Goal: Use online tool/utility: Use online tool/utility

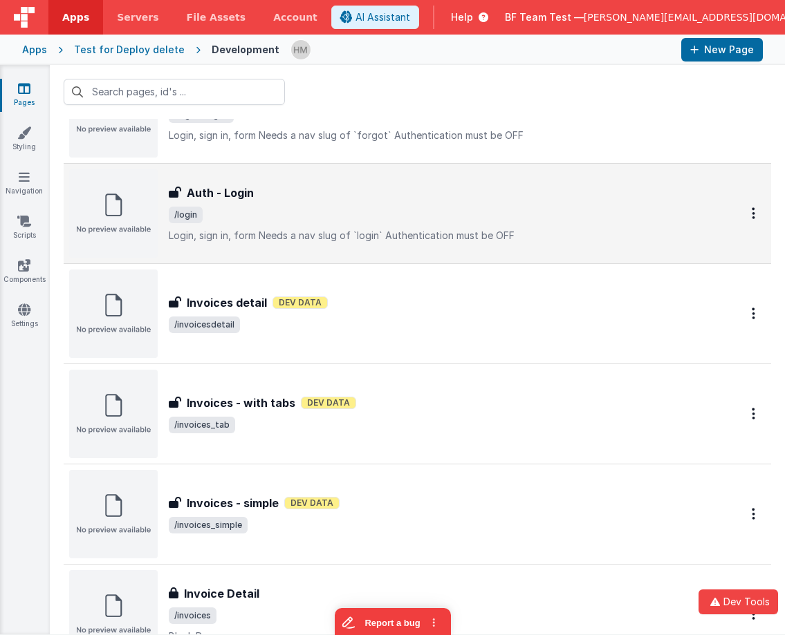
scroll to position [830, 0]
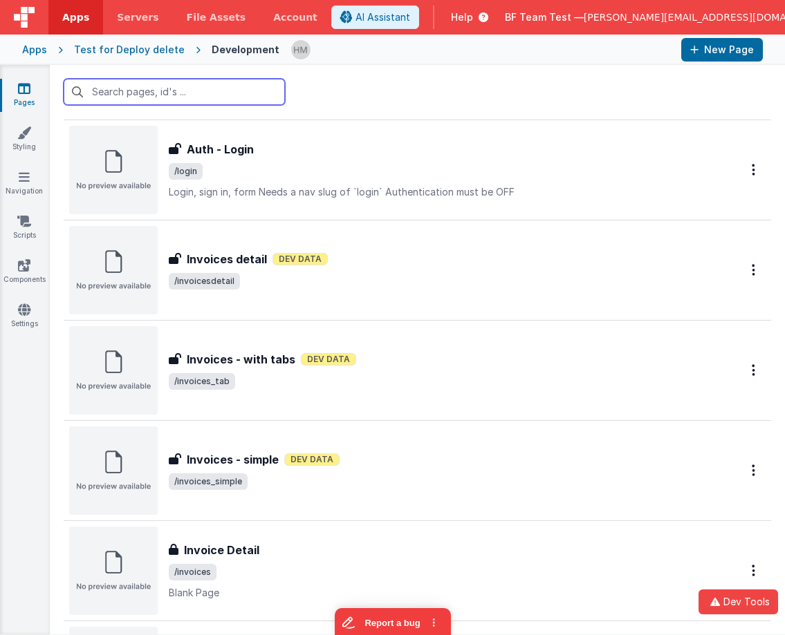
click at [187, 97] on input "text" at bounding box center [174, 92] width 221 height 26
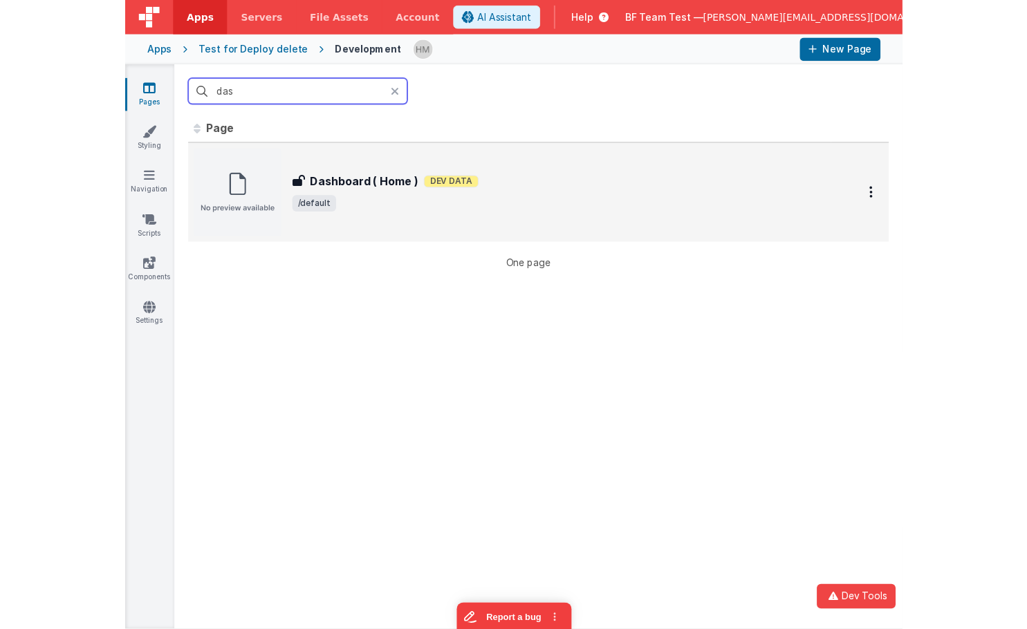
scroll to position [0, 0]
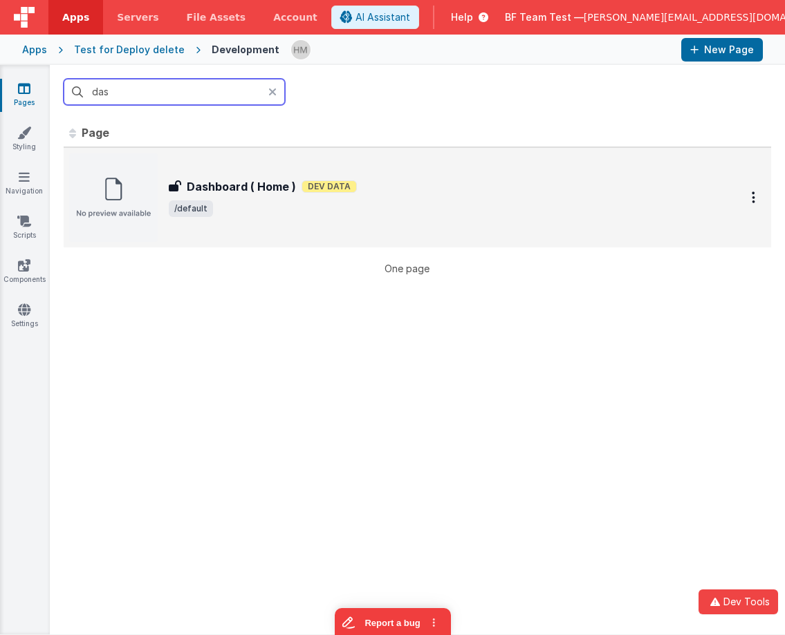
type input "das"
click at [351, 196] on div "Dashboard ( Home ) Dashboard ( Home ) Dev Data /default" at bounding box center [438, 197] width 539 height 39
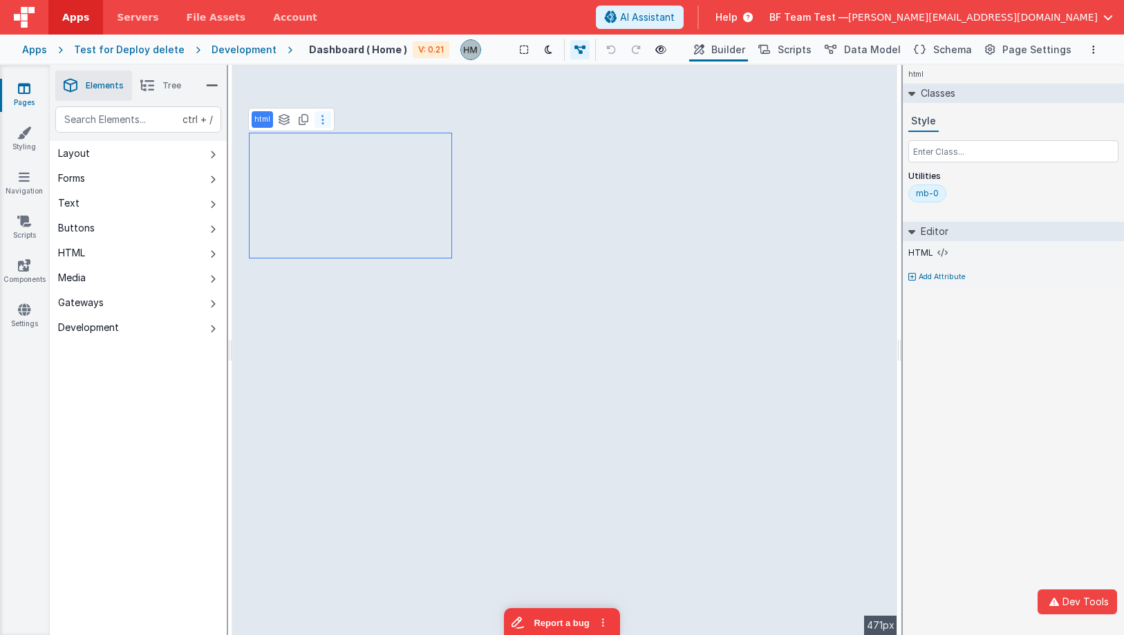
click at [319, 127] on button at bounding box center [323, 119] width 17 height 17
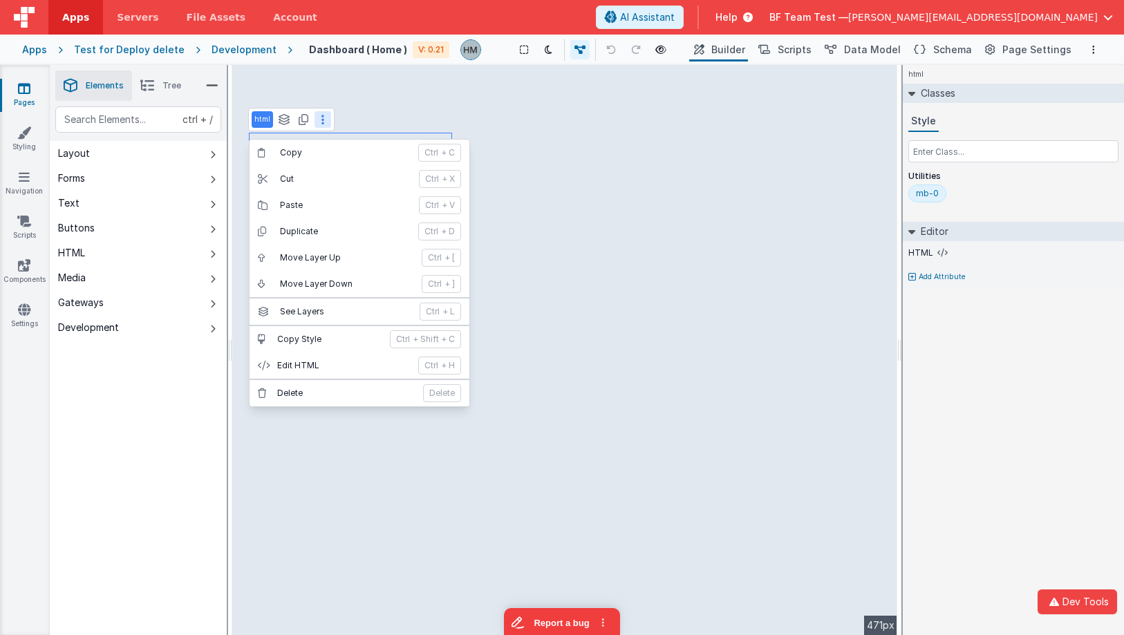
click at [317, 122] on button at bounding box center [323, 119] width 17 height 17
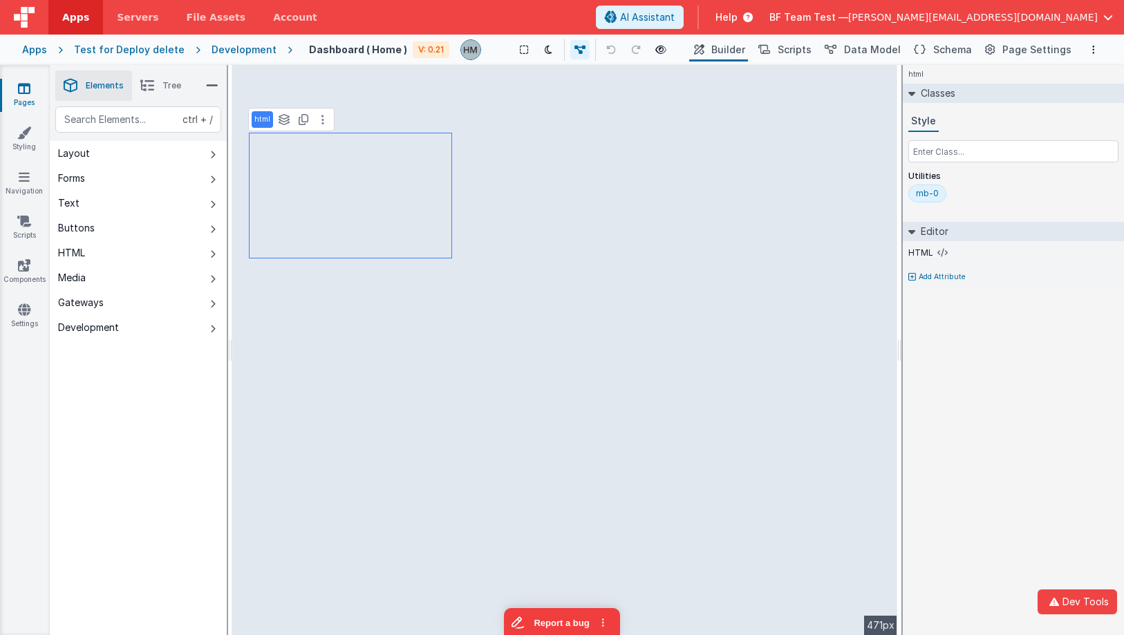
click at [146, 85] on icon at bounding box center [147, 85] width 14 height 19
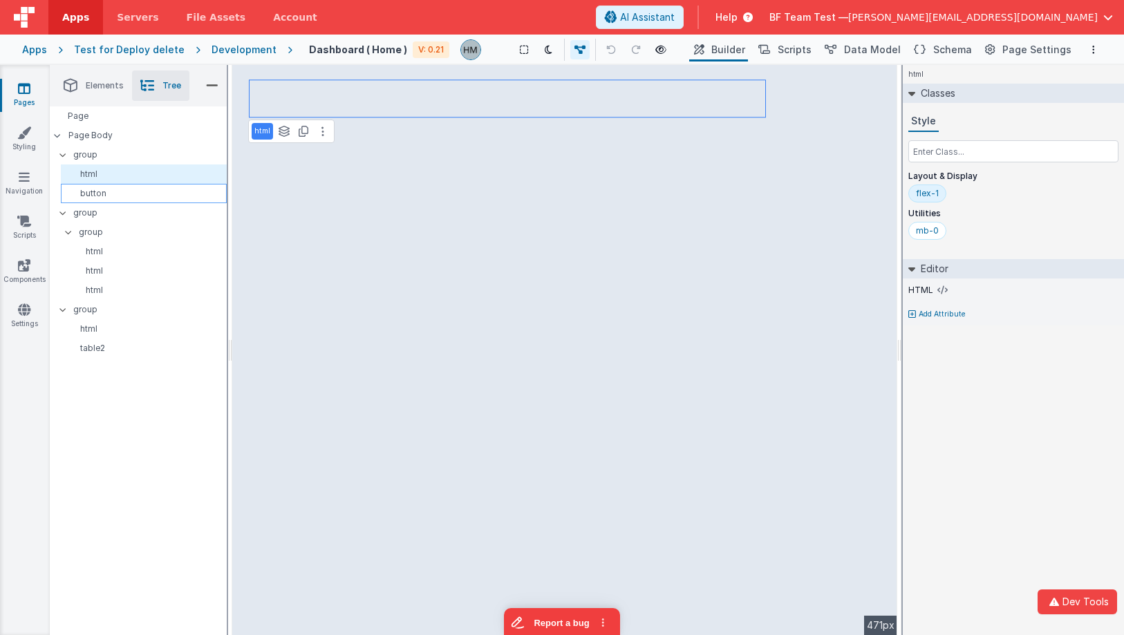
click at [96, 188] on p "button" at bounding box center [146, 193] width 160 height 11
select select "newSale"
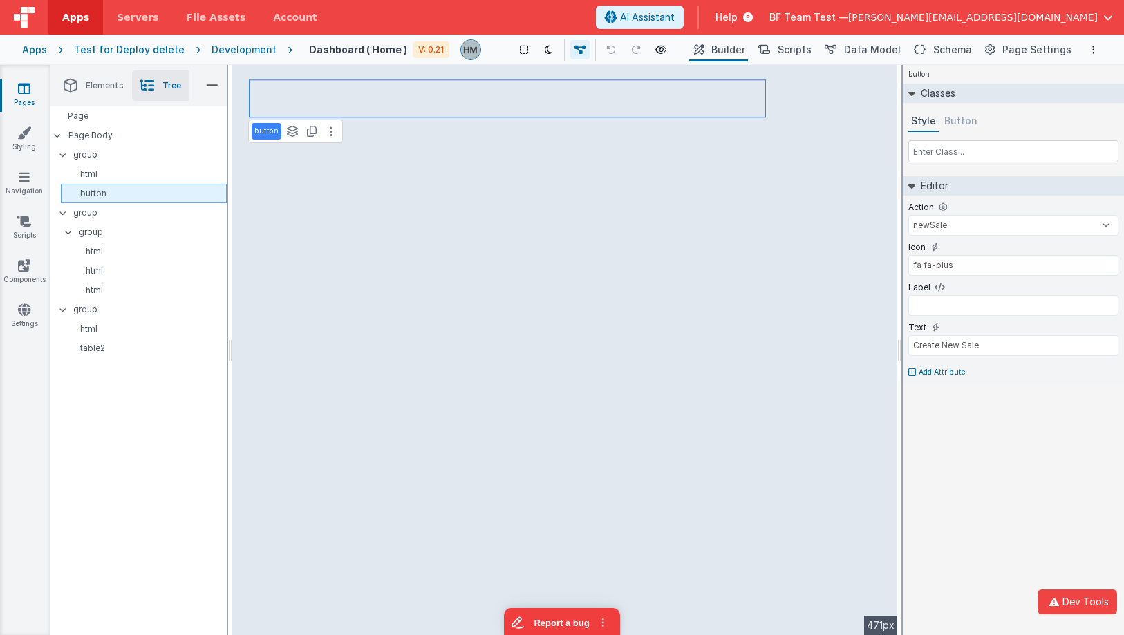
click at [96, 188] on p "button" at bounding box center [146, 193] width 160 height 11
click at [120, 173] on p "html" at bounding box center [146, 174] width 160 height 11
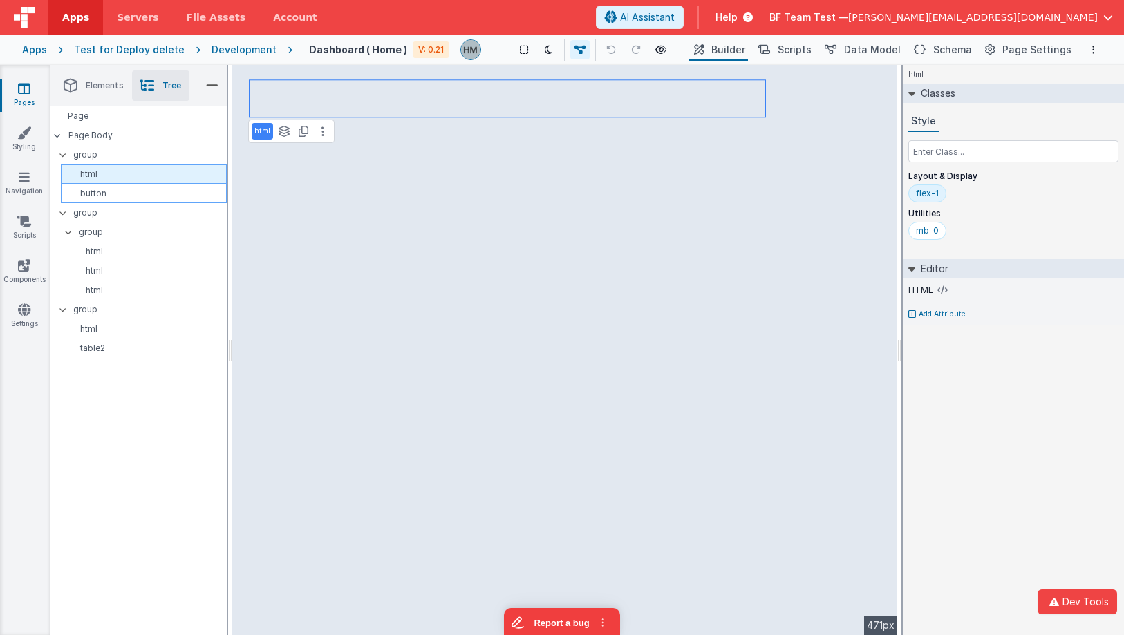
click at [120, 173] on p "html" at bounding box center [146, 174] width 160 height 11
click at [149, 196] on p "button" at bounding box center [146, 193] width 160 height 11
select select "newSale"
click at [580, 48] on icon at bounding box center [580, 50] width 11 height 10
click at [580, 48] on icon at bounding box center [582, 50] width 11 height 10
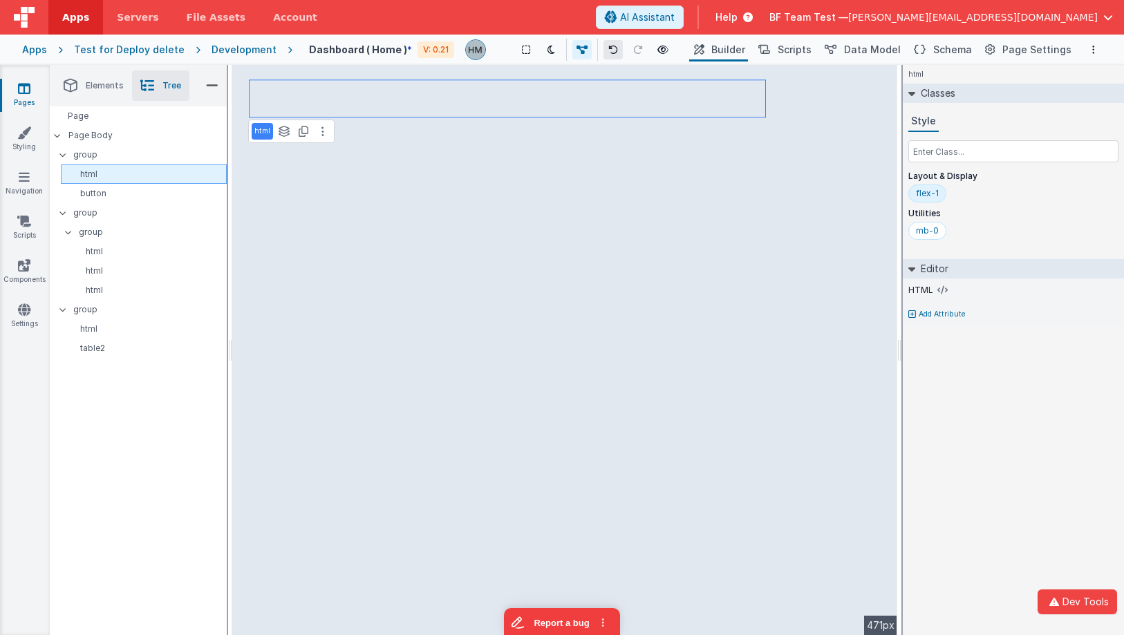
click at [604, 48] on button at bounding box center [613, 49] width 19 height 19
click at [629, 46] on button at bounding box center [637, 49] width 19 height 19
click at [543, 46] on button at bounding box center [550, 49] width 19 height 19
click at [548, 51] on icon at bounding box center [552, 50] width 8 height 10
click at [526, 49] on icon at bounding box center [526, 50] width 8 height 10
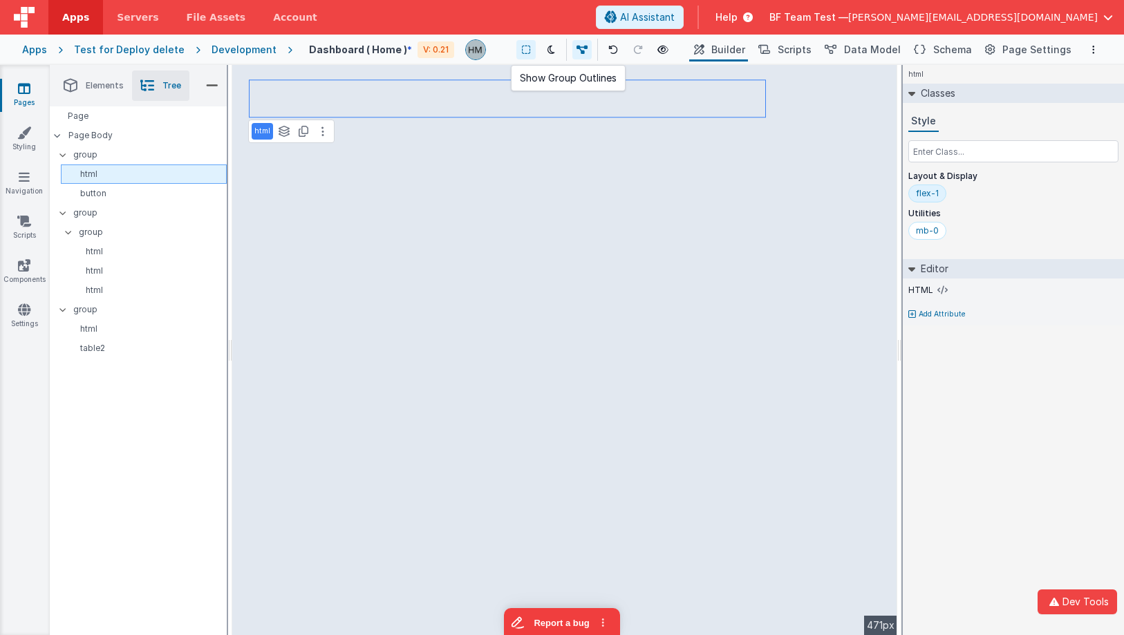
click at [526, 49] on icon at bounding box center [526, 50] width 8 height 10
click at [784, 49] on button "Scripts" at bounding box center [784, 50] width 61 height 24
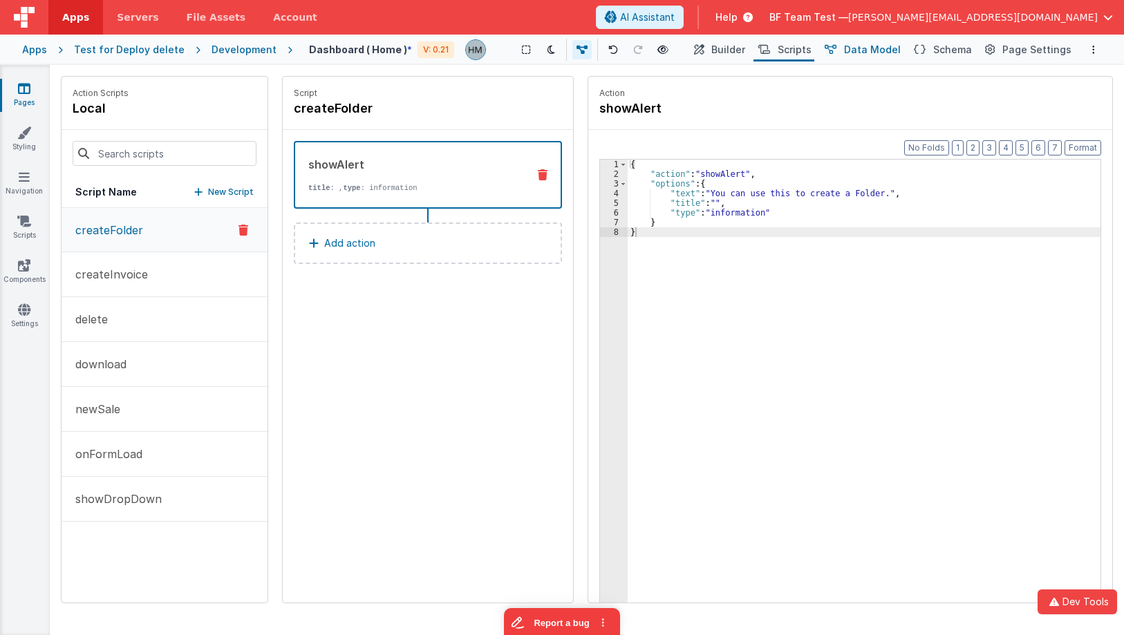
click at [784, 54] on span "Data Model" at bounding box center [872, 50] width 57 height 14
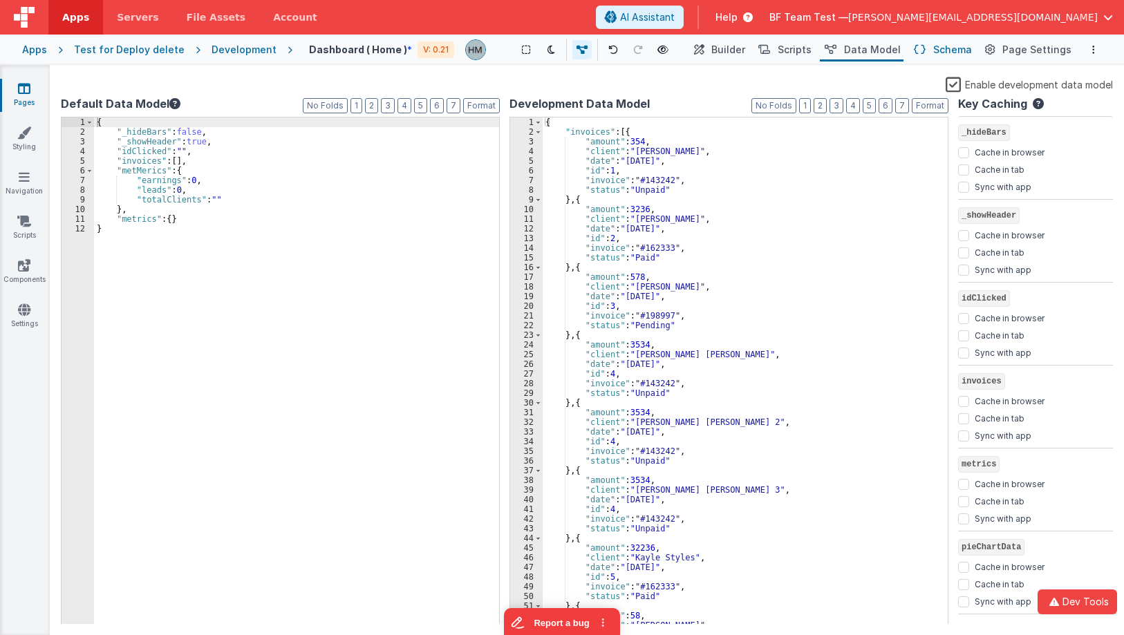
click at [784, 50] on span "Schema" at bounding box center [952, 50] width 39 height 14
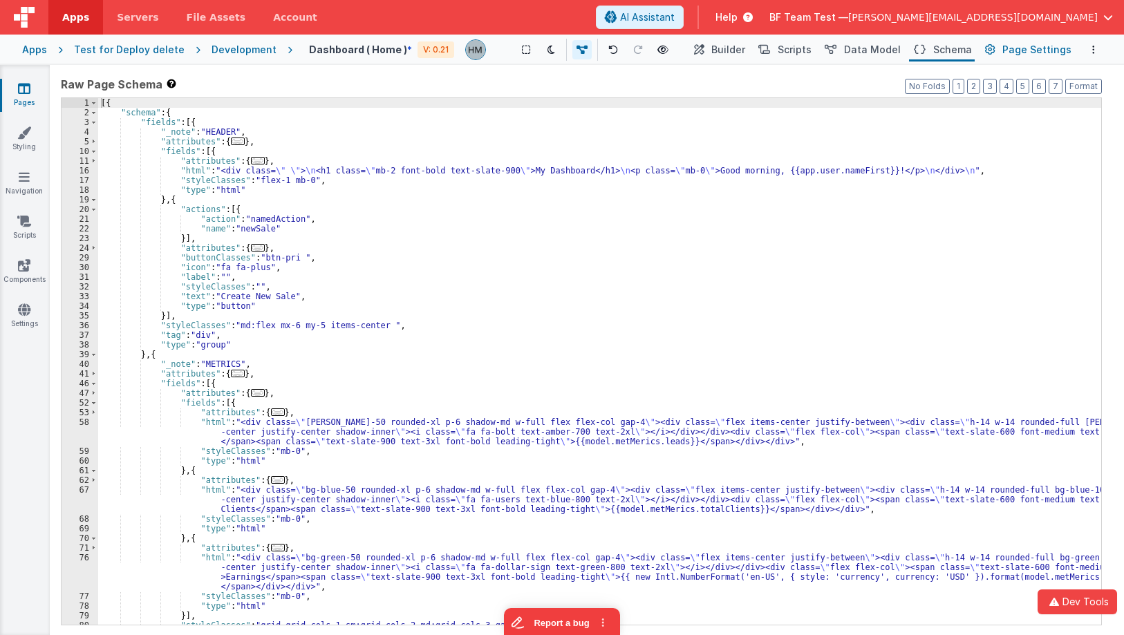
click at [784, 53] on span "Page Settings" at bounding box center [1037, 50] width 69 height 14
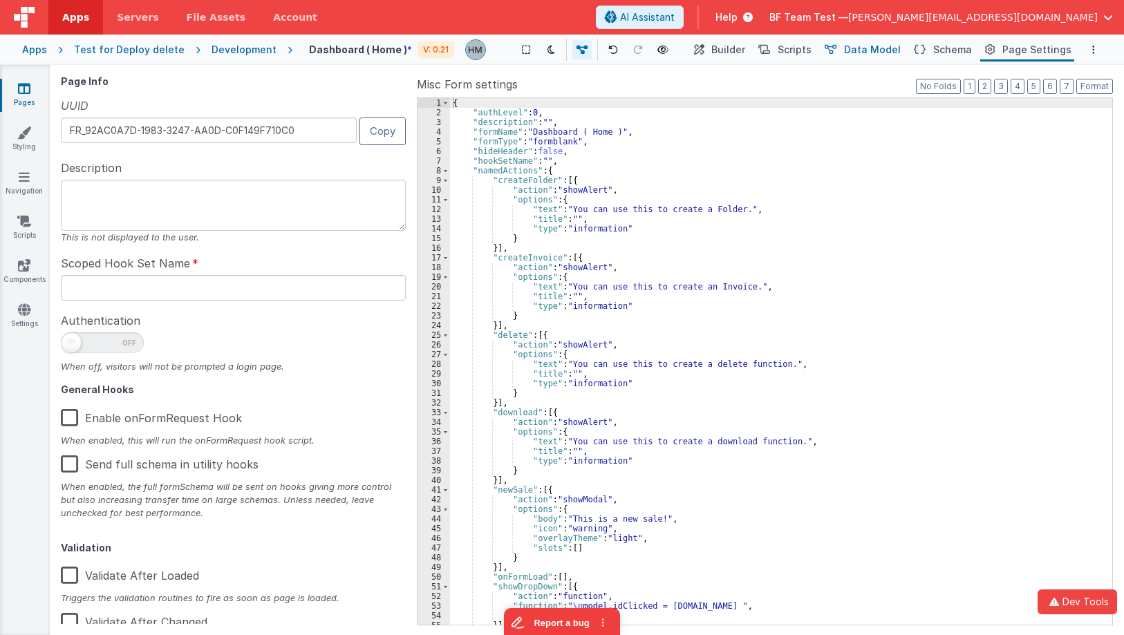
click at [784, 53] on span "Data Model" at bounding box center [872, 50] width 57 height 14
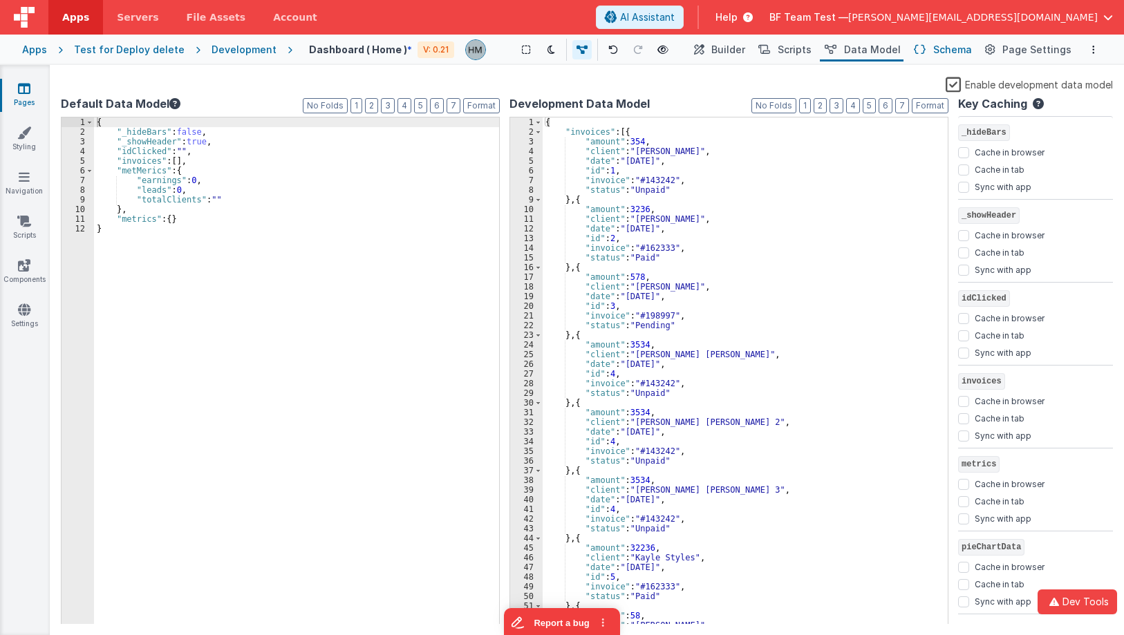
click at [784, 48] on span "Schema" at bounding box center [952, 50] width 39 height 14
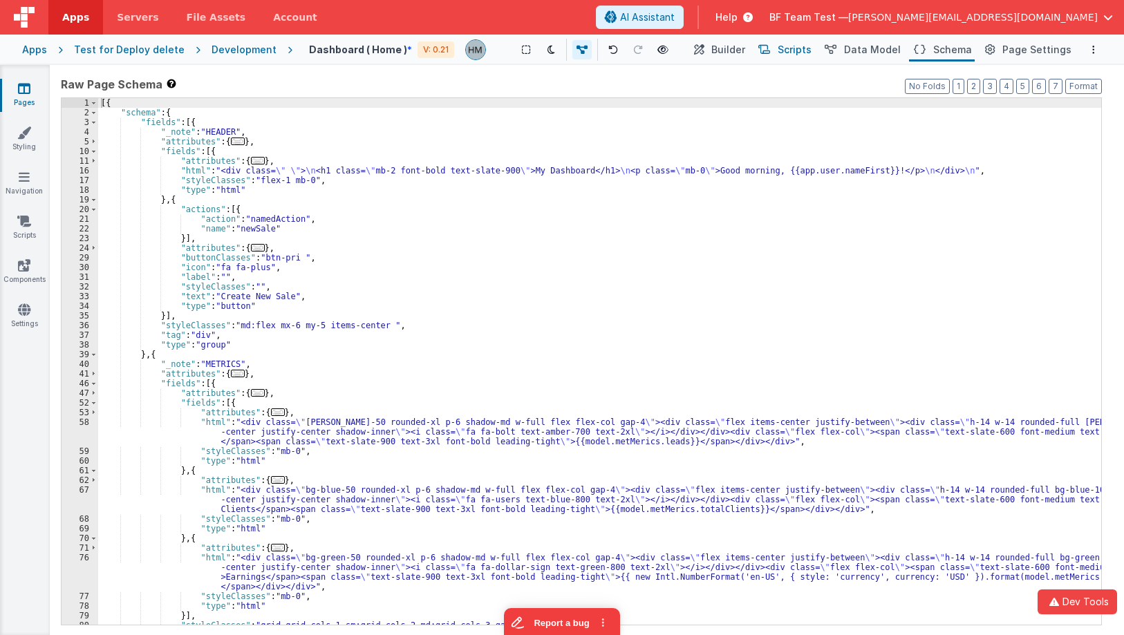
drag, startPoint x: 832, startPoint y: 48, endPoint x: 796, endPoint y: 53, distance: 36.2
click at [784, 49] on button "Data Model" at bounding box center [862, 50] width 84 height 24
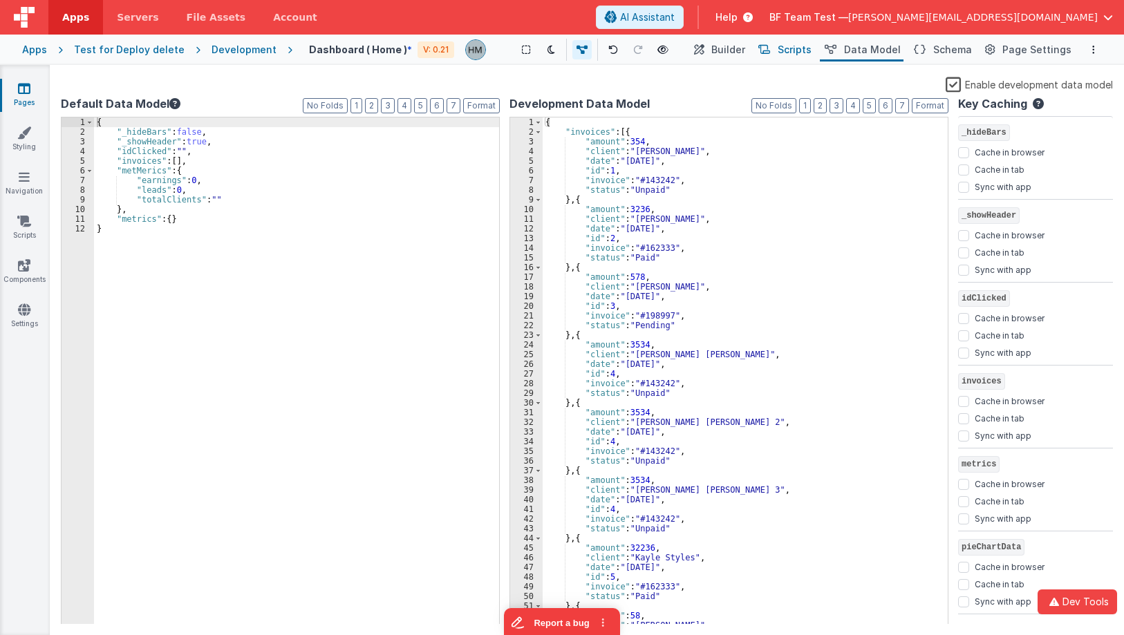
click at [770, 53] on icon at bounding box center [764, 50] width 12 height 15
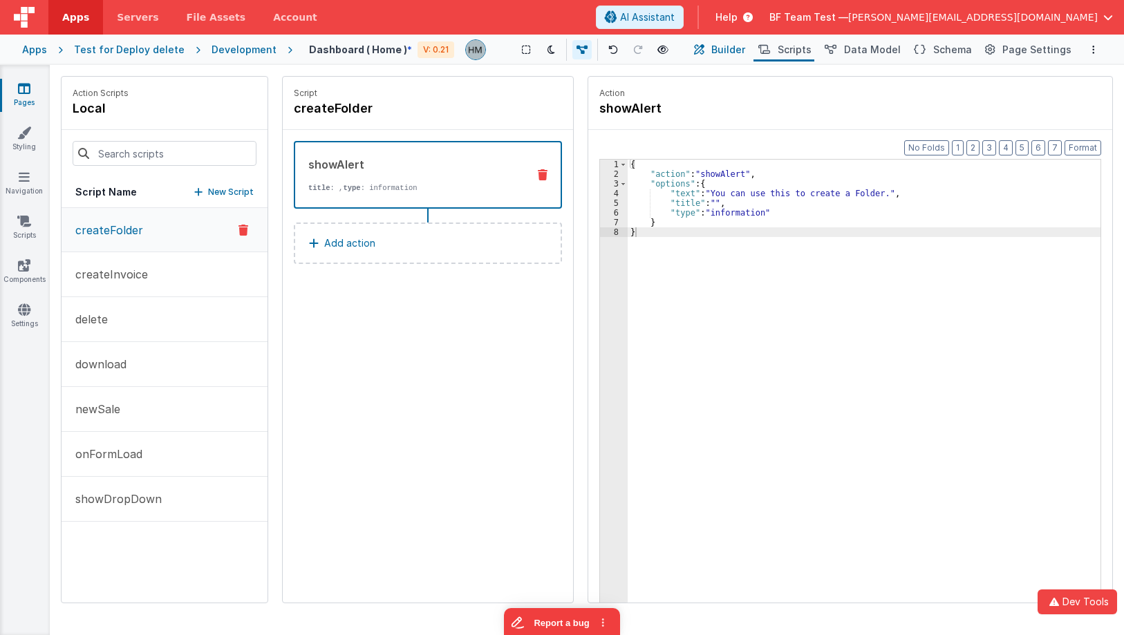
click at [705, 53] on icon at bounding box center [699, 50] width 10 height 15
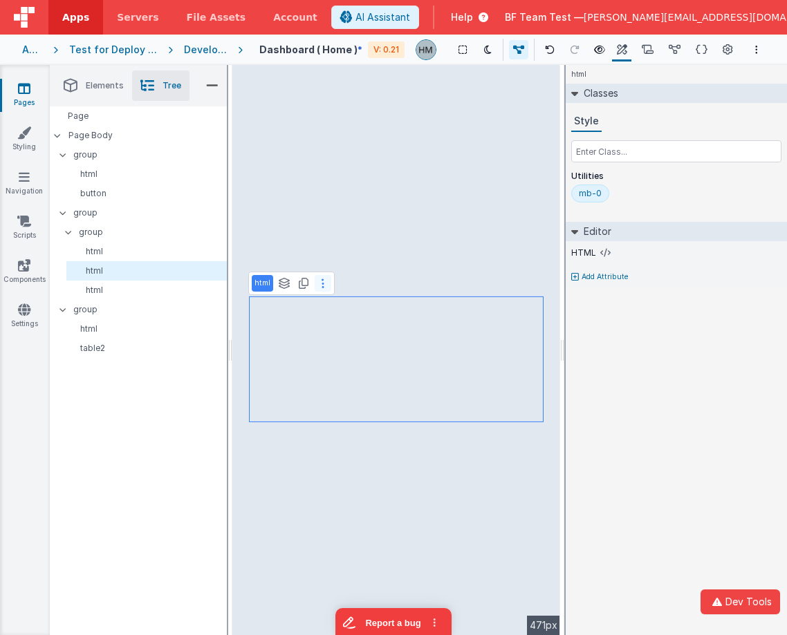
click at [324, 291] on button at bounding box center [323, 283] width 17 height 17
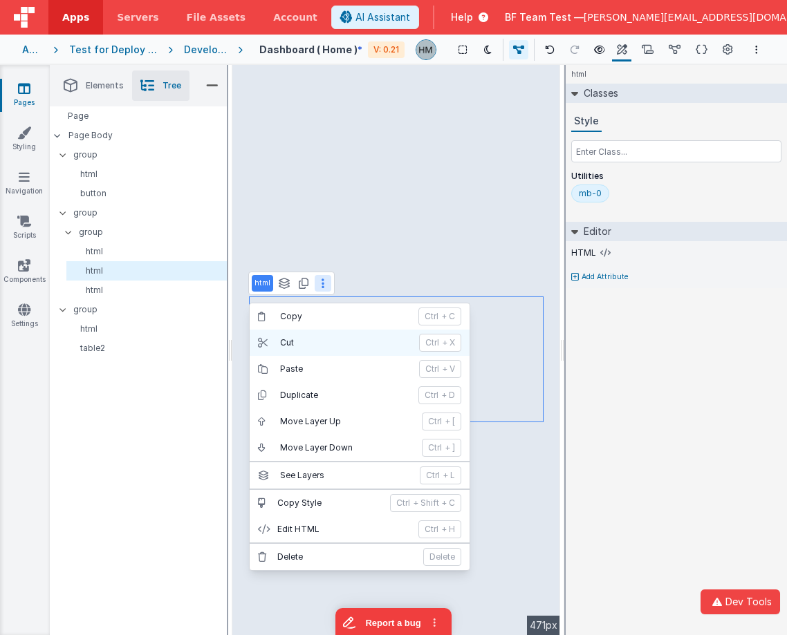
click at [311, 340] on p "Cut" at bounding box center [345, 342] width 131 height 11
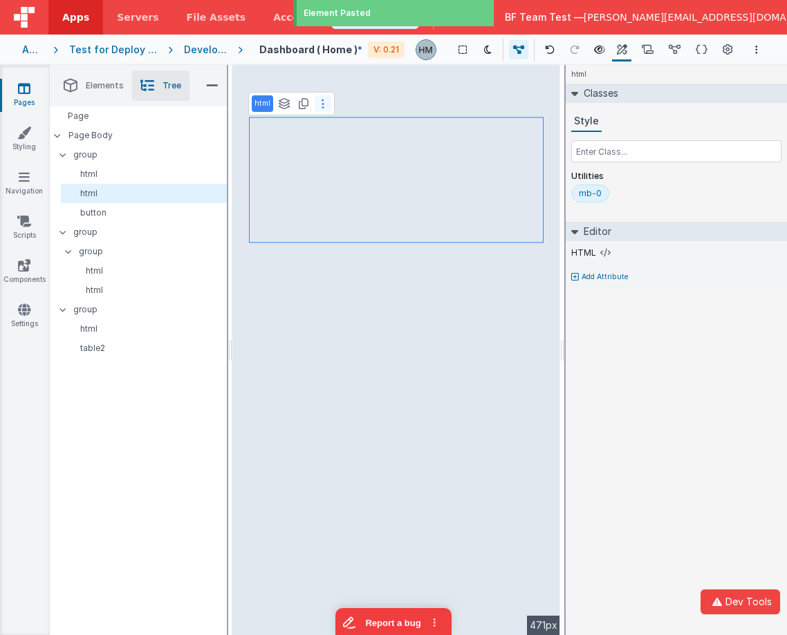
click at [322, 104] on icon at bounding box center [323, 103] width 3 height 11
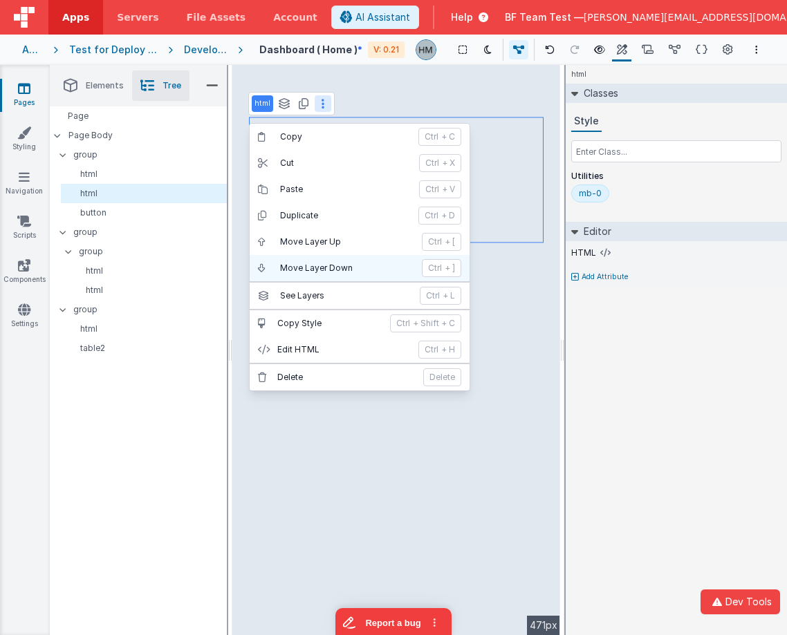
click at [329, 272] on p "Move Layer Down" at bounding box center [346, 268] width 133 height 11
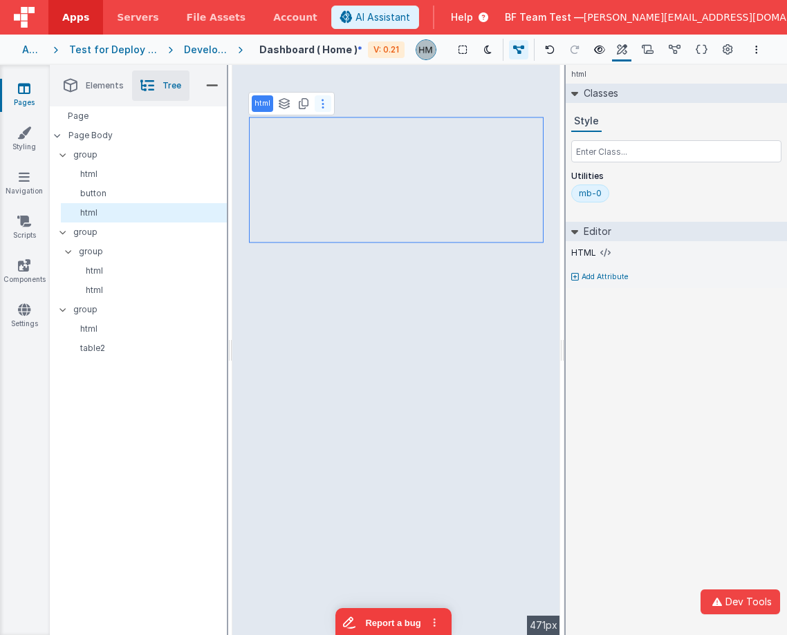
click at [317, 106] on button at bounding box center [323, 103] width 17 height 17
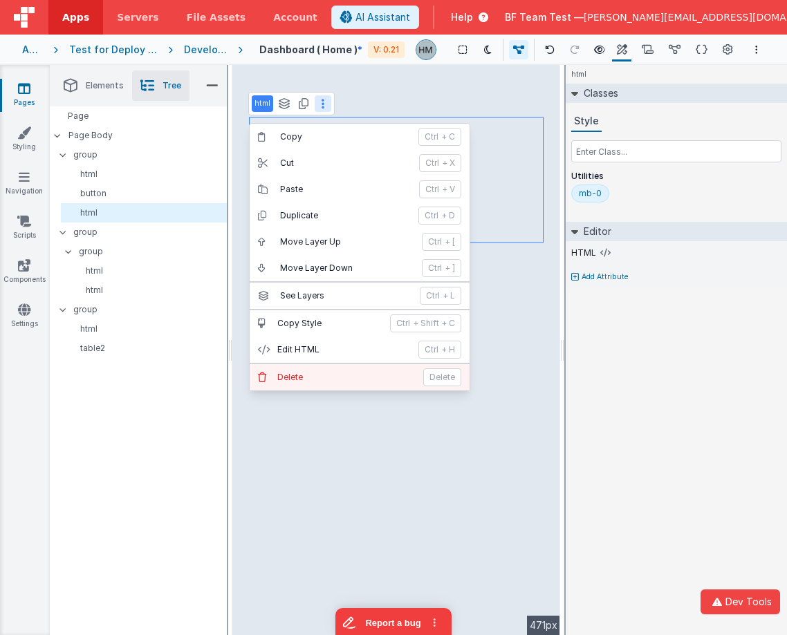
click at [304, 373] on p "Delete" at bounding box center [346, 377] width 138 height 11
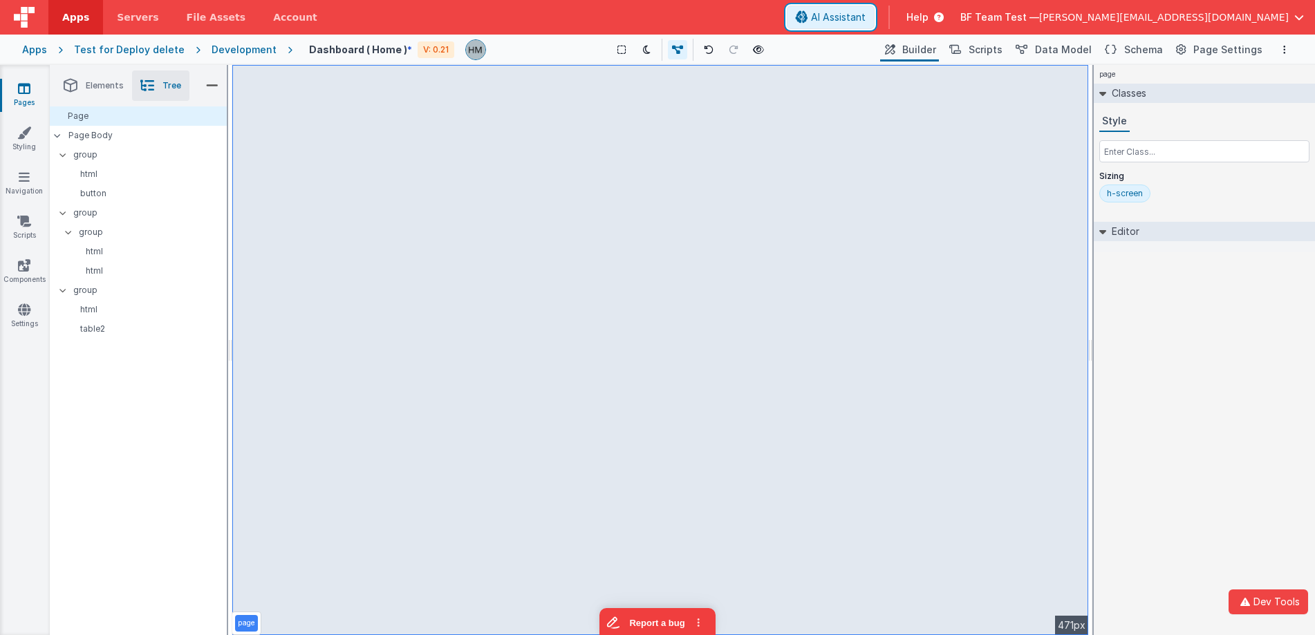
click at [784, 19] on span "AI Assistant" at bounding box center [838, 17] width 55 height 14
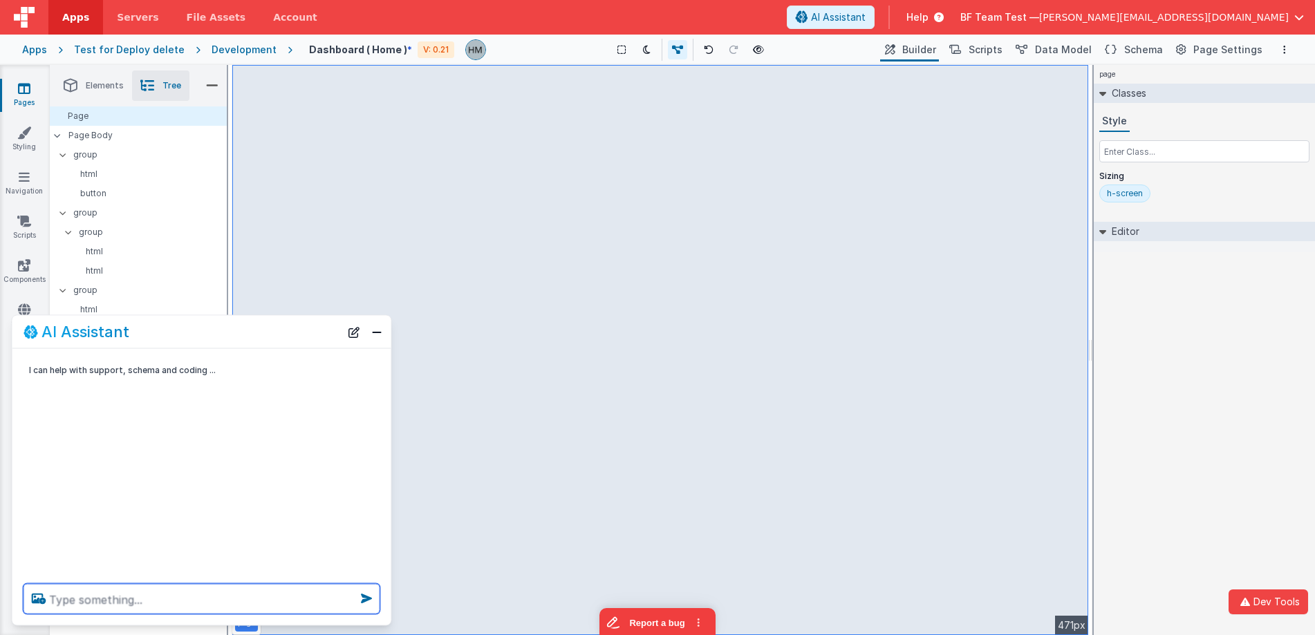
click at [174, 602] on textarea at bounding box center [202, 599] width 357 height 30
type textarea "Can you convert my table to an html table instead?"
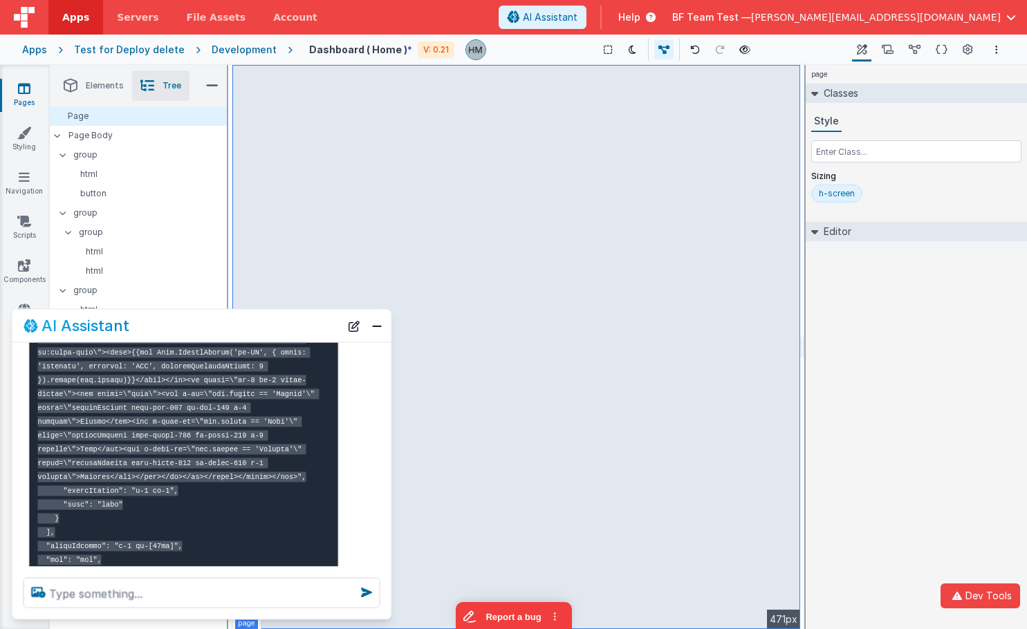
scroll to position [920, 0]
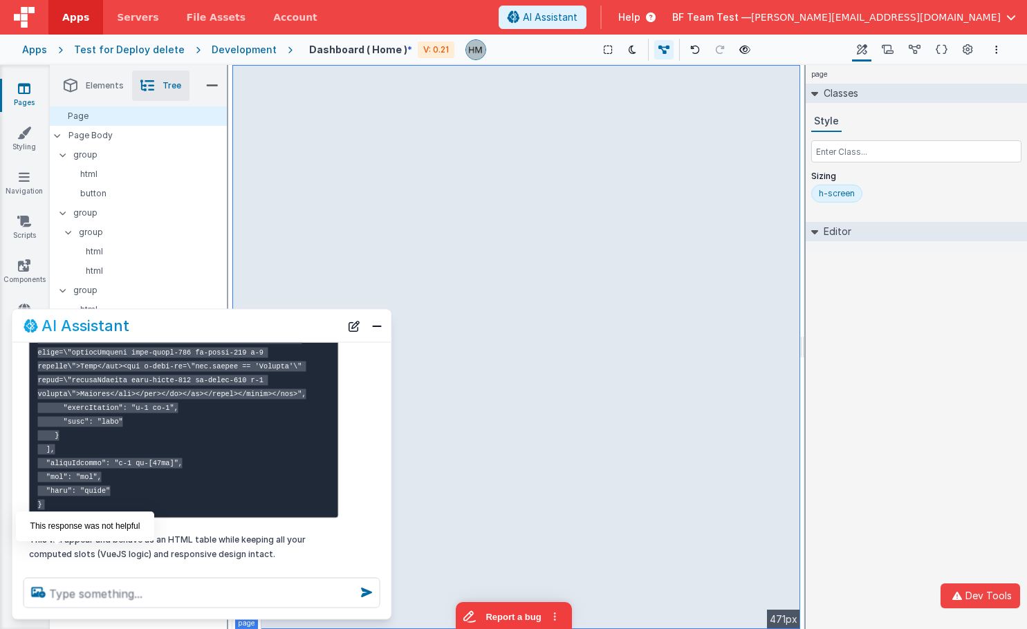
click at [59, 570] on icon at bounding box center [57, 581] width 22 height 22
